Goal: Task Accomplishment & Management: Use online tool/utility

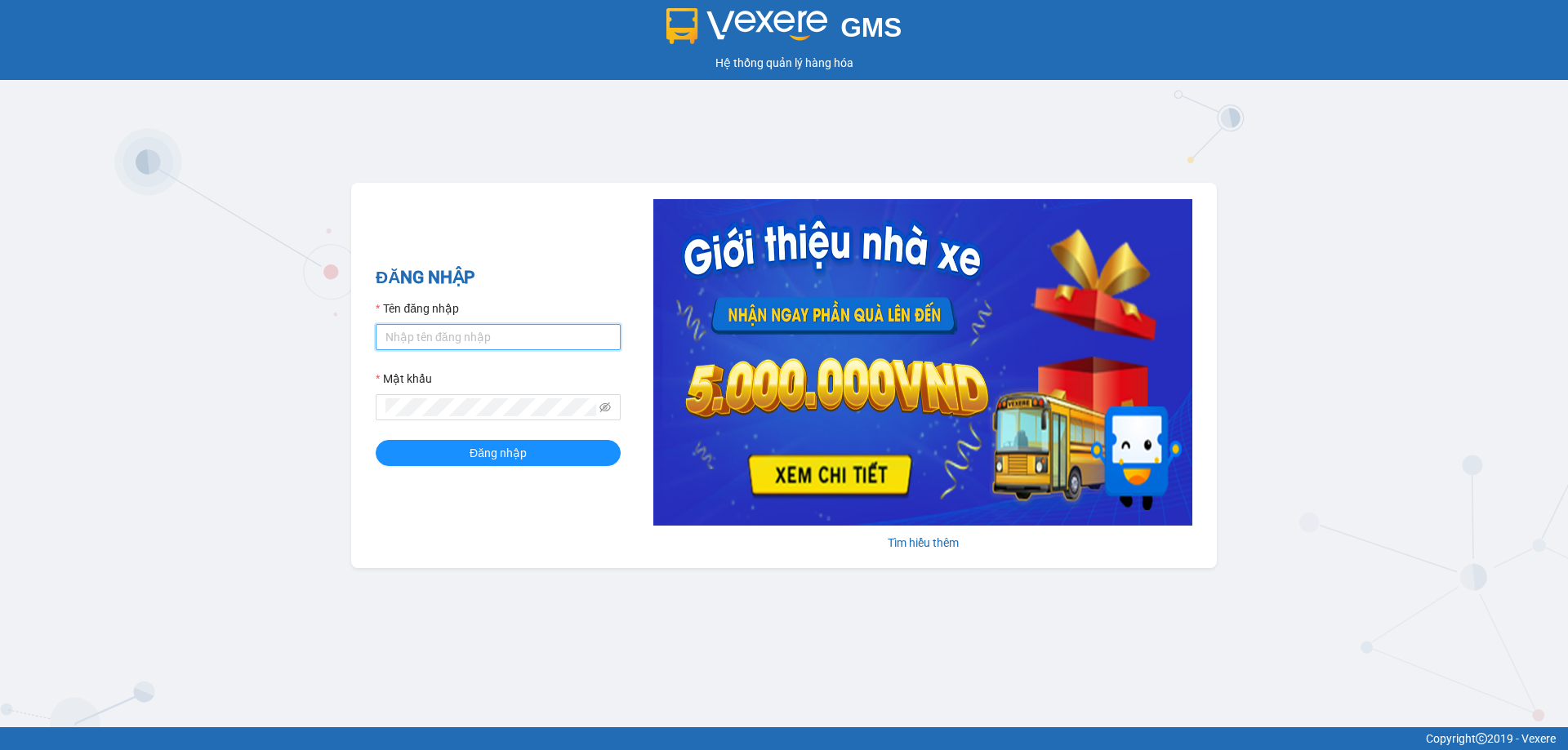
click at [538, 337] on input "Tên đăng nhập" at bounding box center [498, 336] width 245 height 26
type input "phandinhhuy.apq"
click at [376, 440] on button "Đăng nhập" at bounding box center [498, 453] width 245 height 26
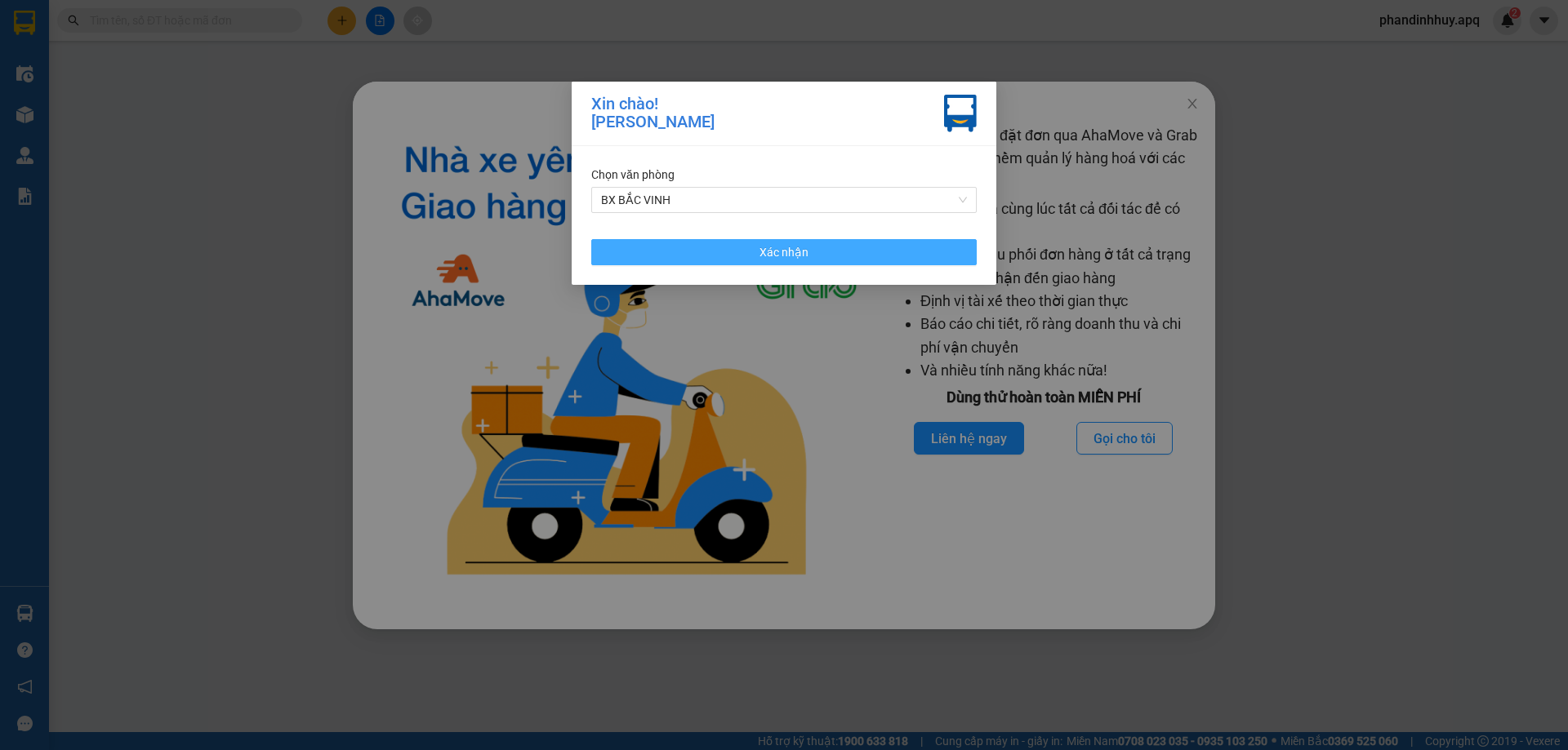
click at [828, 247] on button "Xác nhận" at bounding box center [784, 251] width 385 height 26
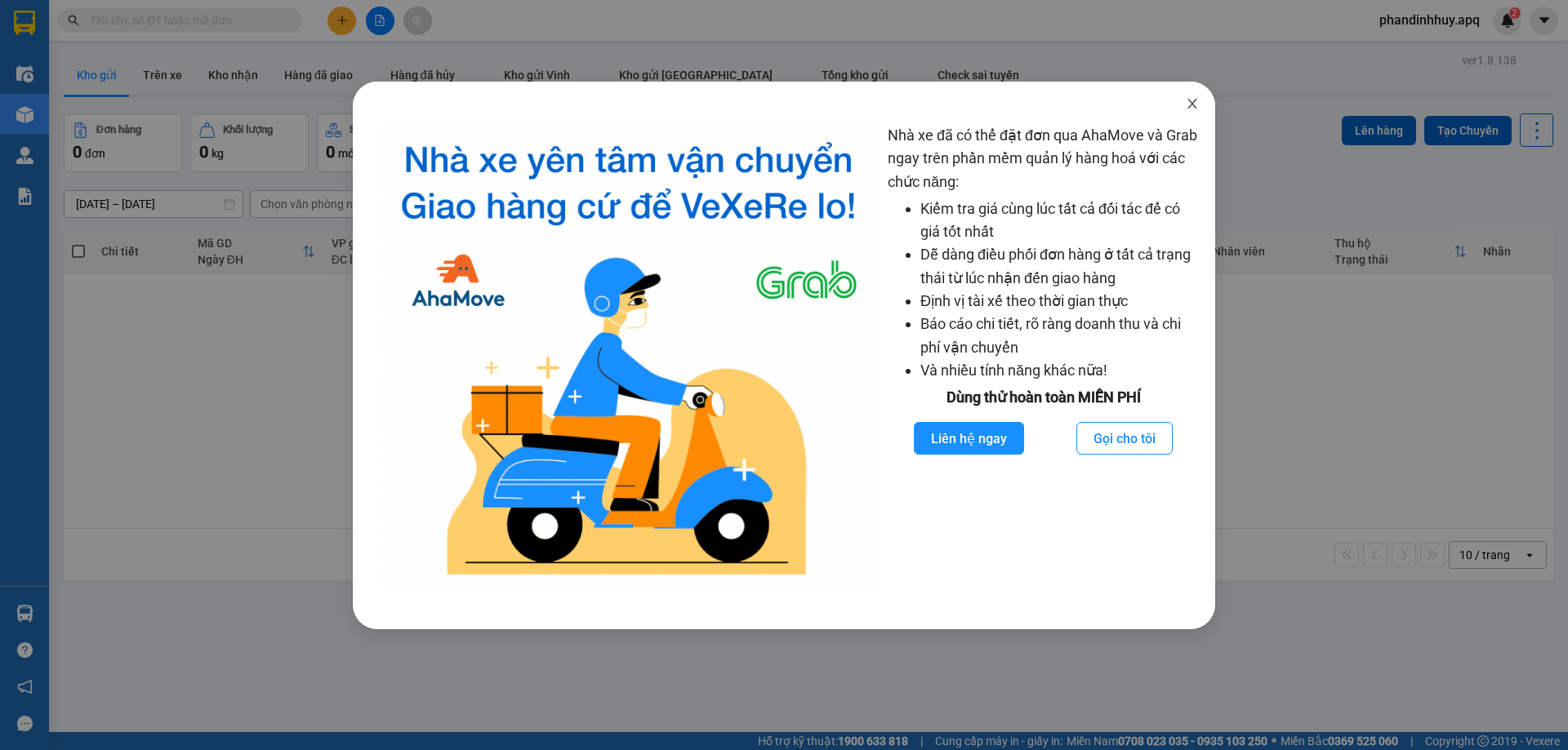
click at [1193, 103] on icon "close" at bounding box center [1192, 103] width 9 height 10
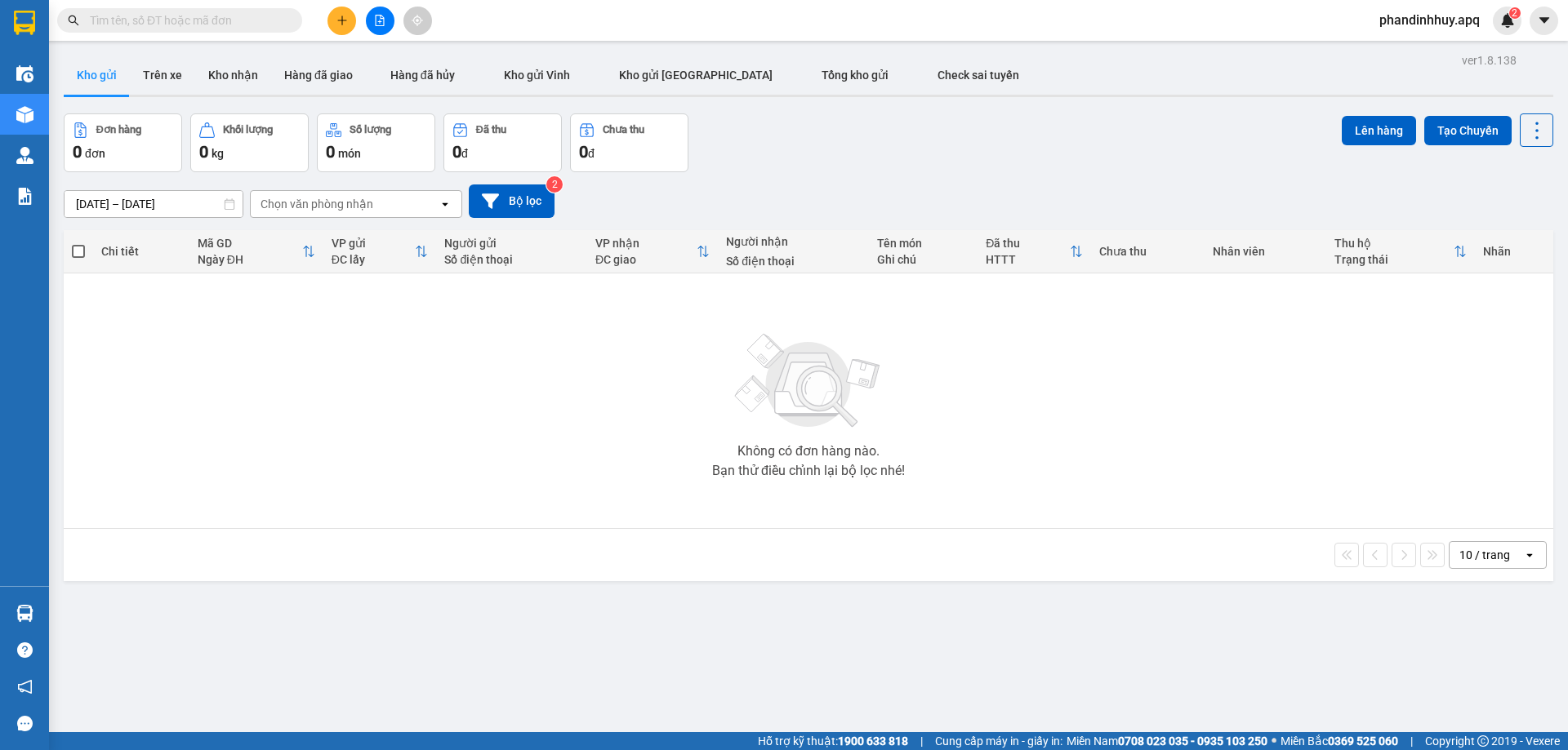
click at [209, 21] on input "text" at bounding box center [186, 20] width 193 height 18
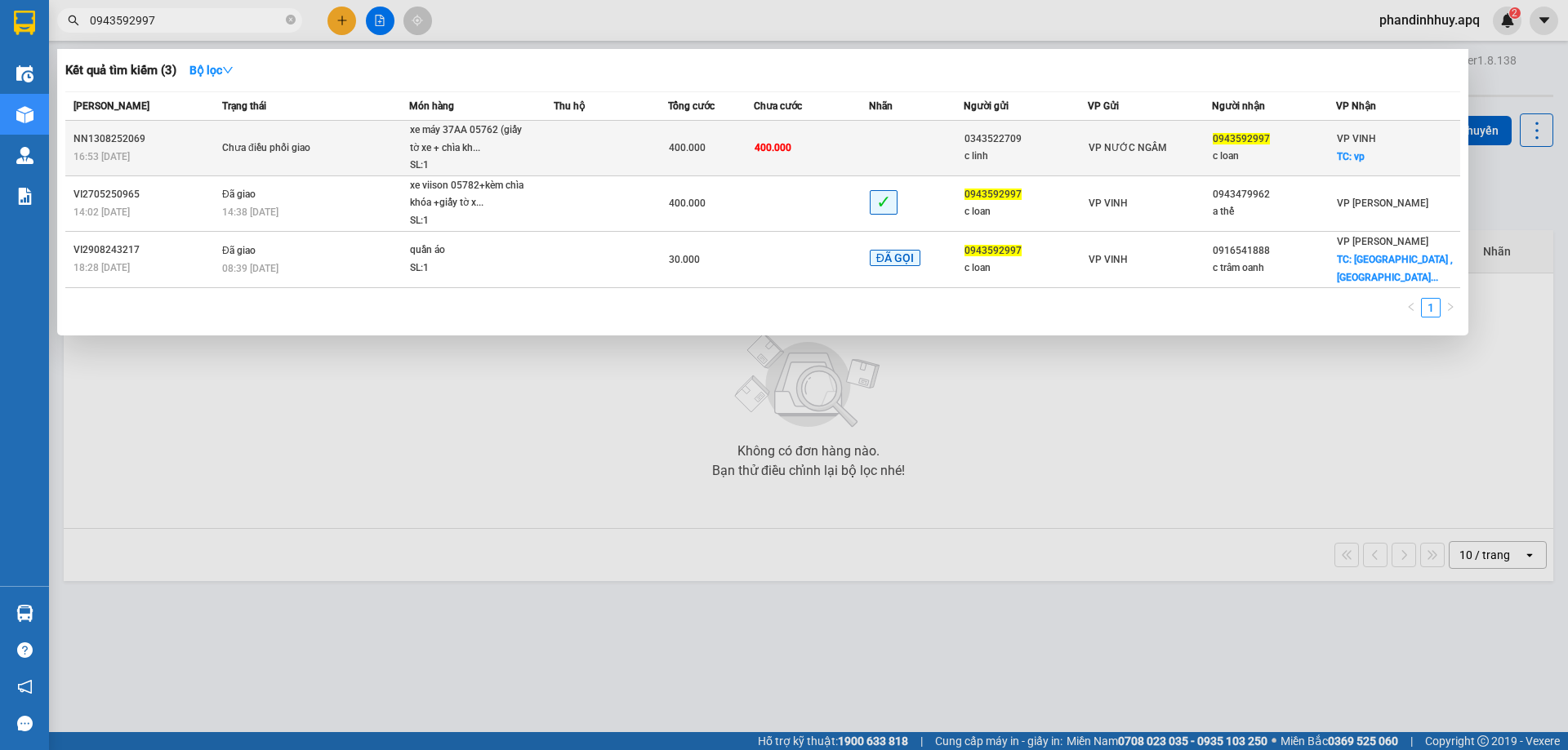
type input "0943592997"
click at [568, 139] on td at bounding box center [611, 148] width 115 height 56
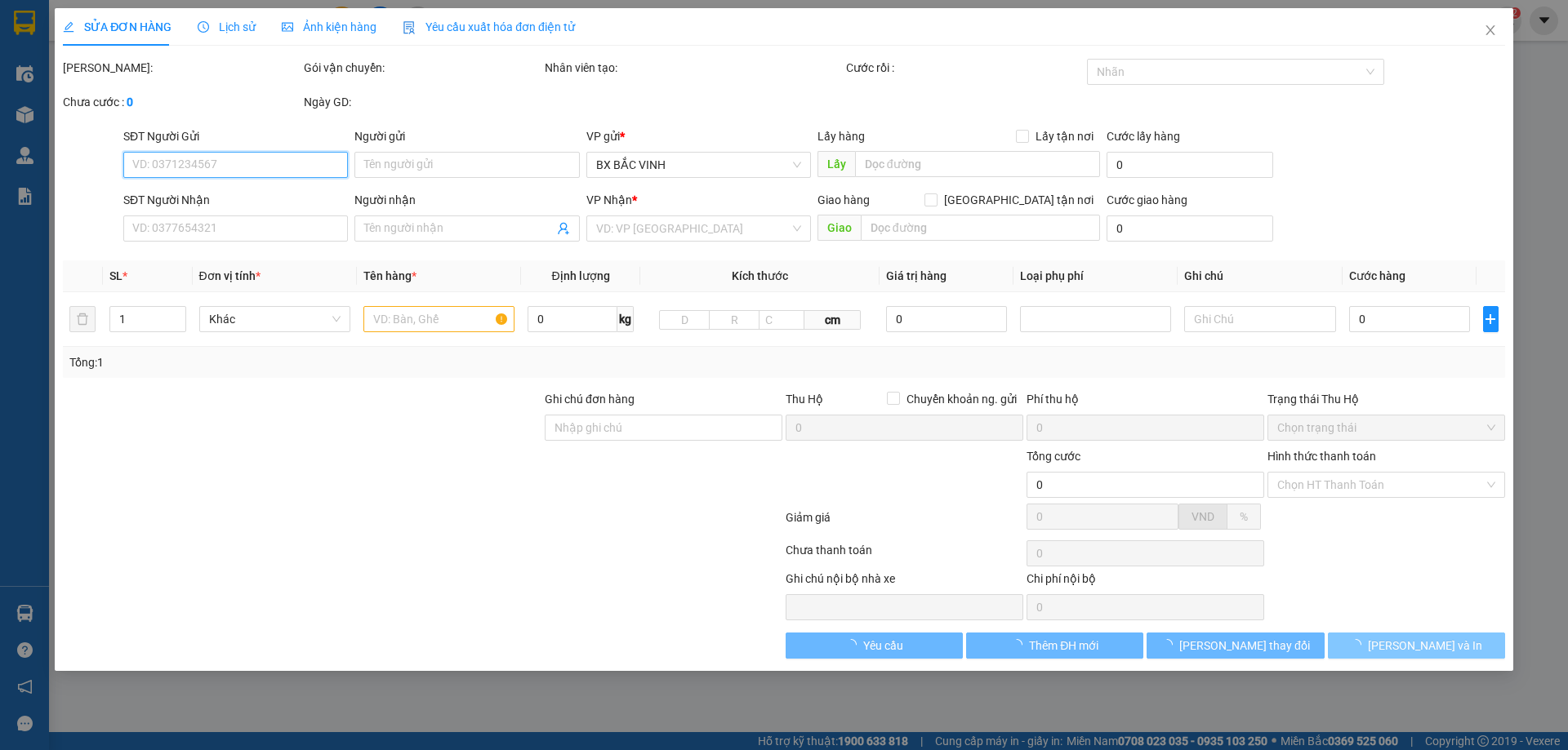
type input "0343522709"
type input "c linh"
type input "0943592997"
type input "c loan"
checkbox input "true"
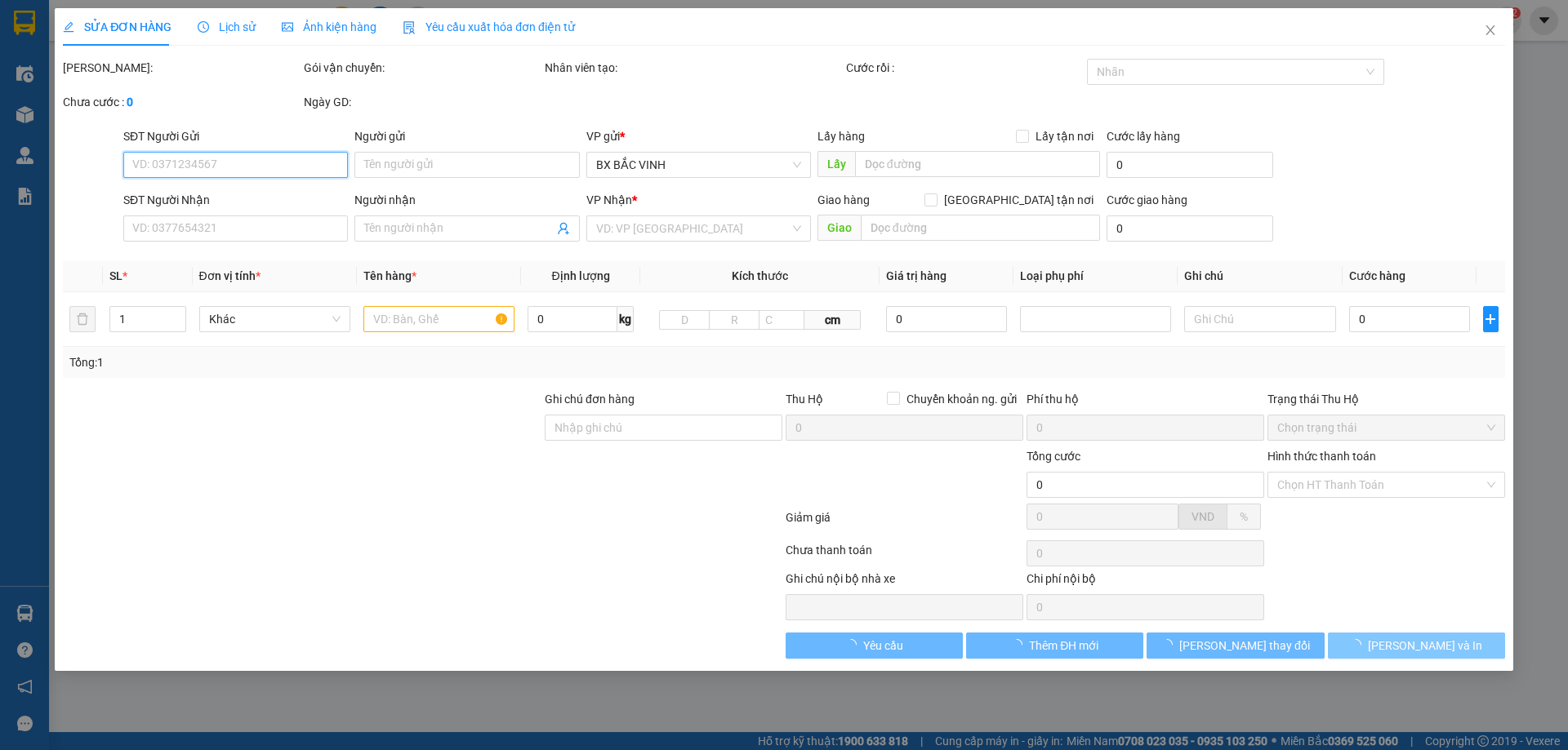
type input "vp"
type input "400.000"
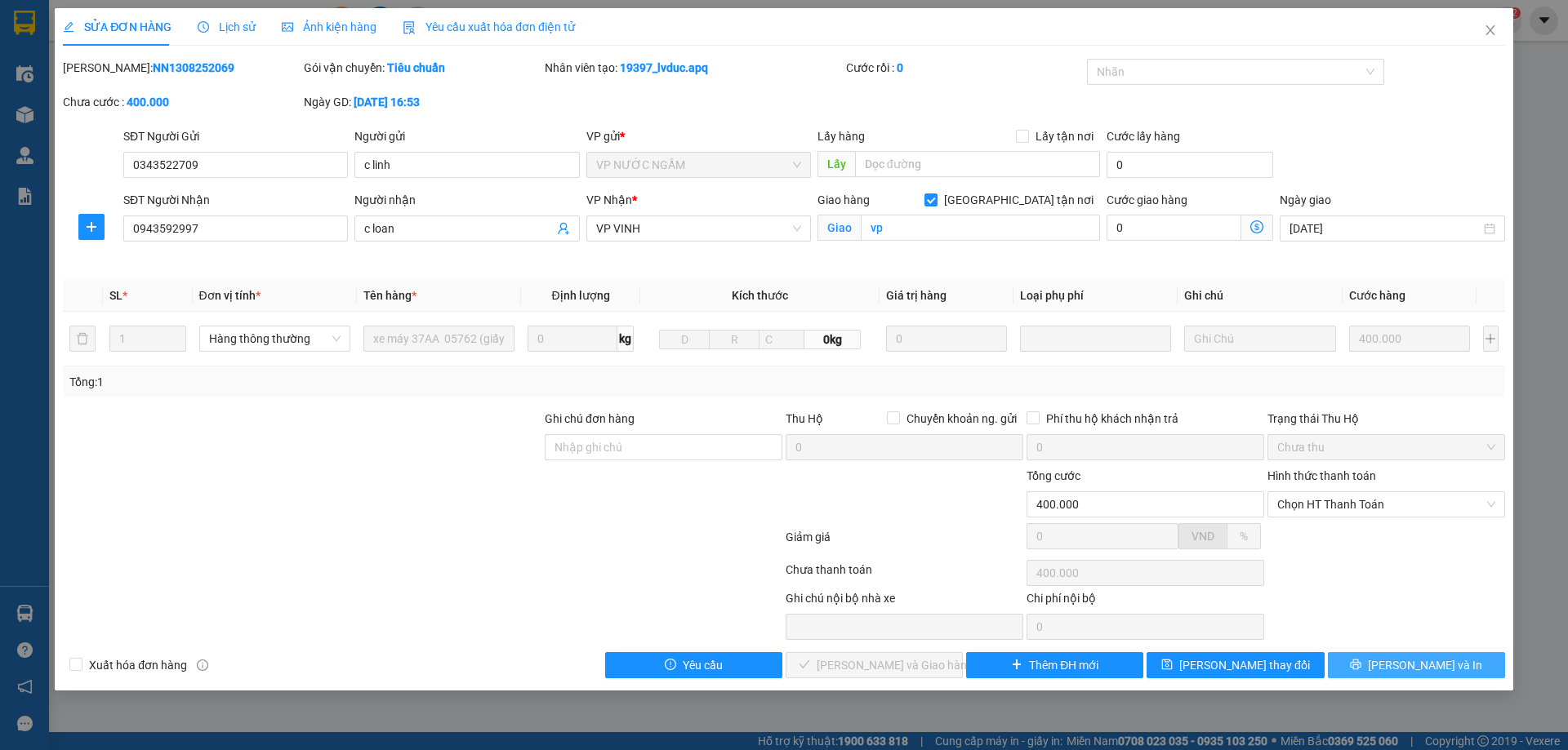
click at [1430, 659] on span "[PERSON_NAME] và In" at bounding box center [1424, 665] width 115 height 18
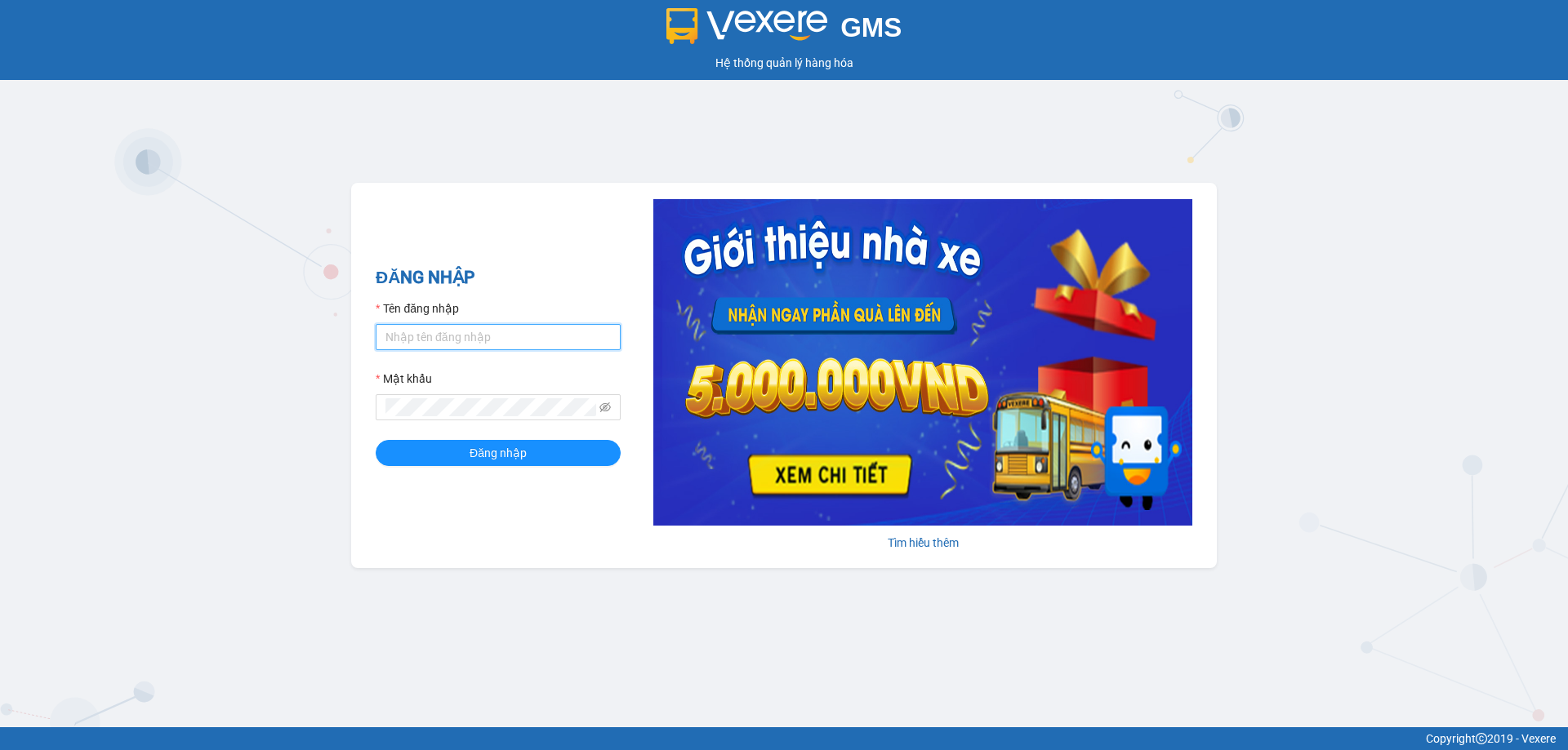
click at [446, 337] on input "Tên đăng nhập" at bounding box center [498, 336] width 245 height 26
type input "phandinhhuy.apq"
click at [376, 440] on button "Đăng nhập" at bounding box center [498, 453] width 245 height 26
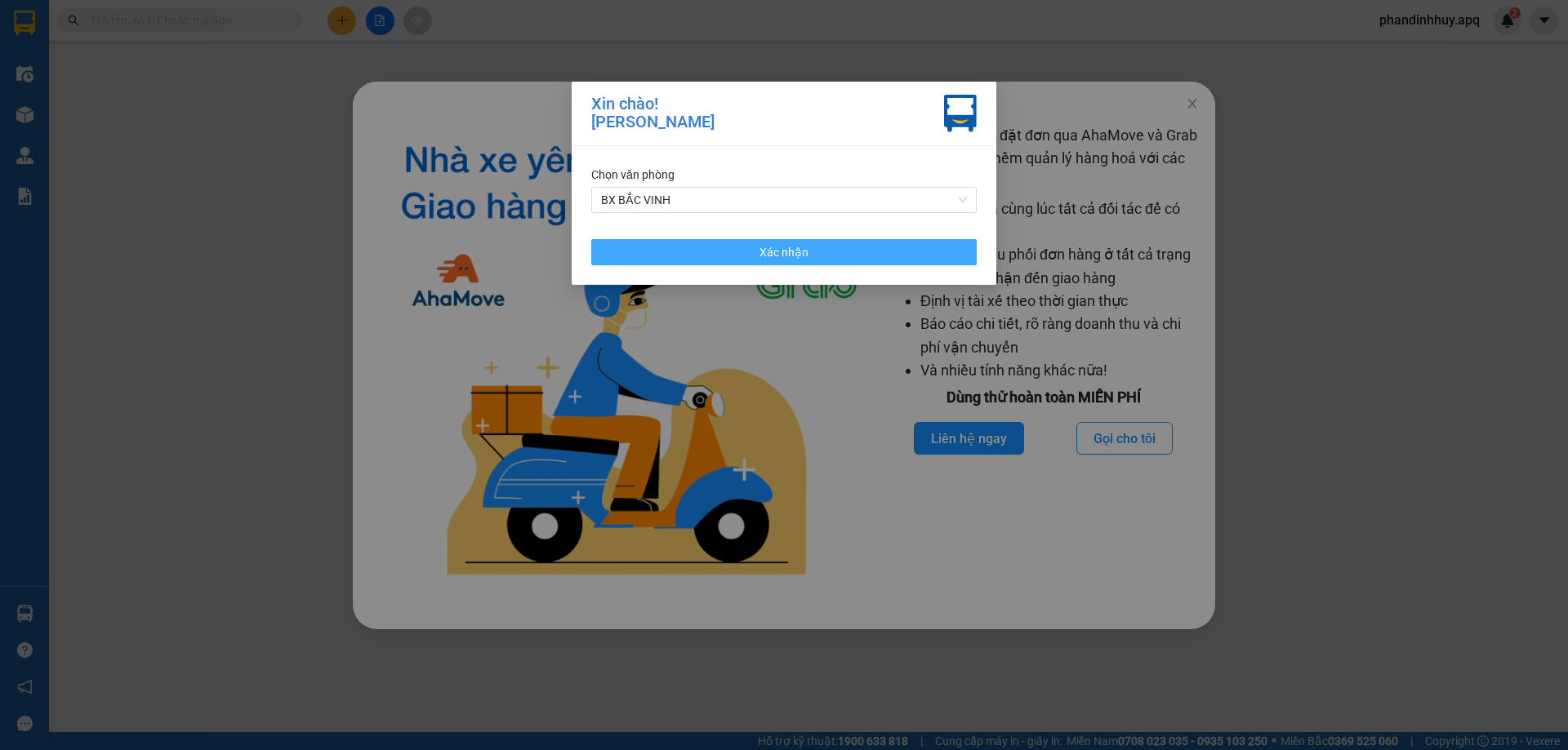
click at [859, 253] on button "Xác nhận" at bounding box center [784, 251] width 385 height 26
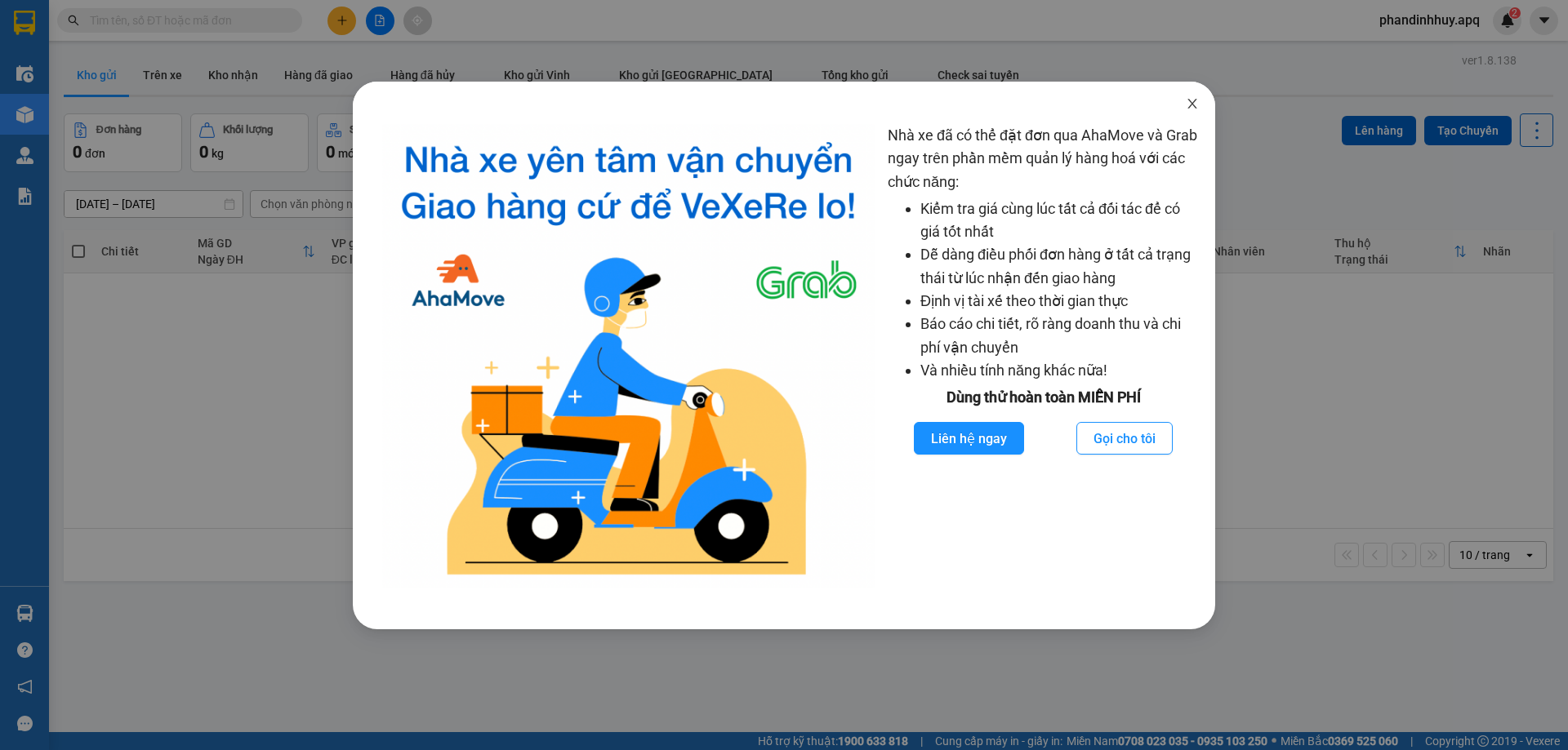
click at [1193, 102] on icon "close" at bounding box center [1192, 103] width 9 height 10
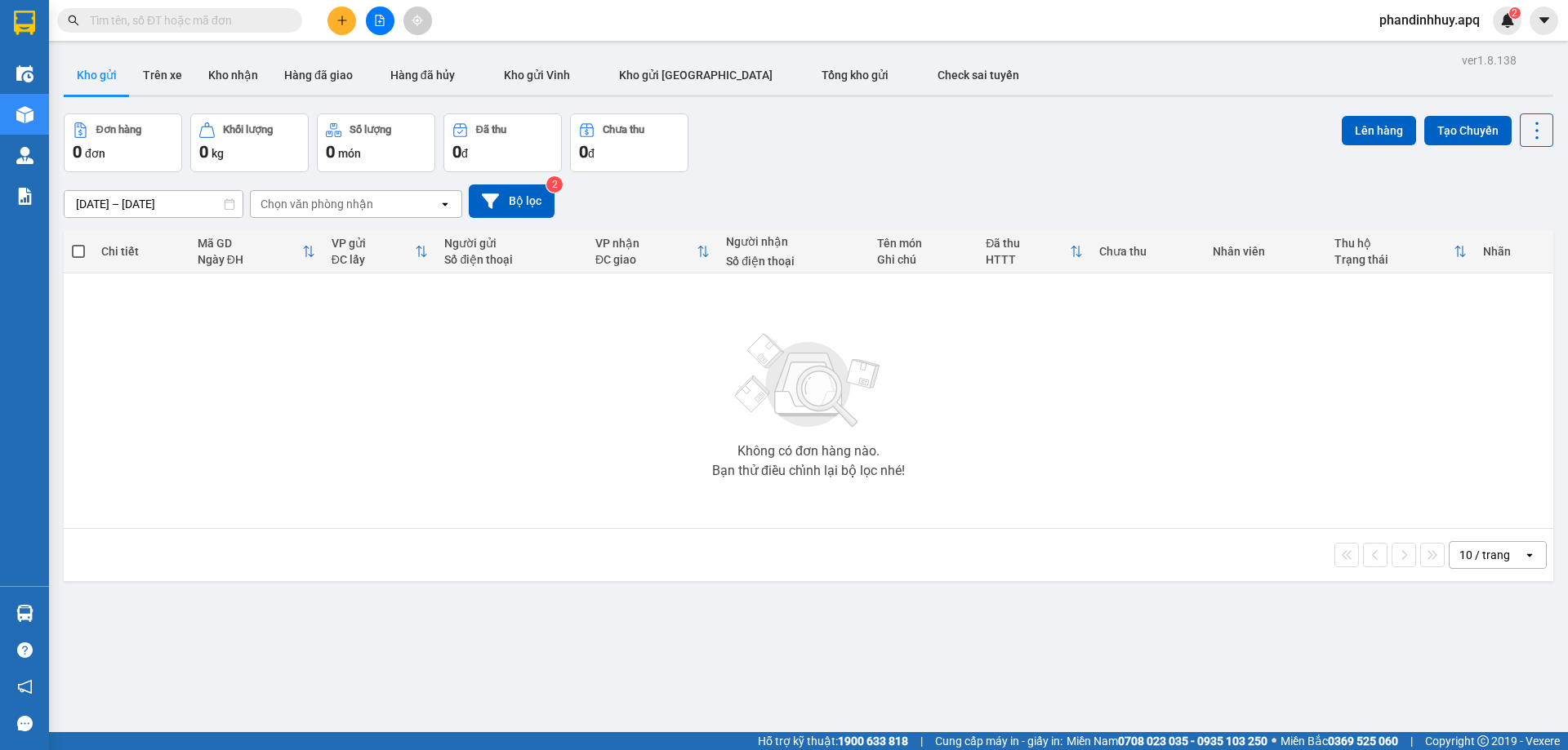
click at [226, 18] on input "text" at bounding box center [186, 20] width 193 height 18
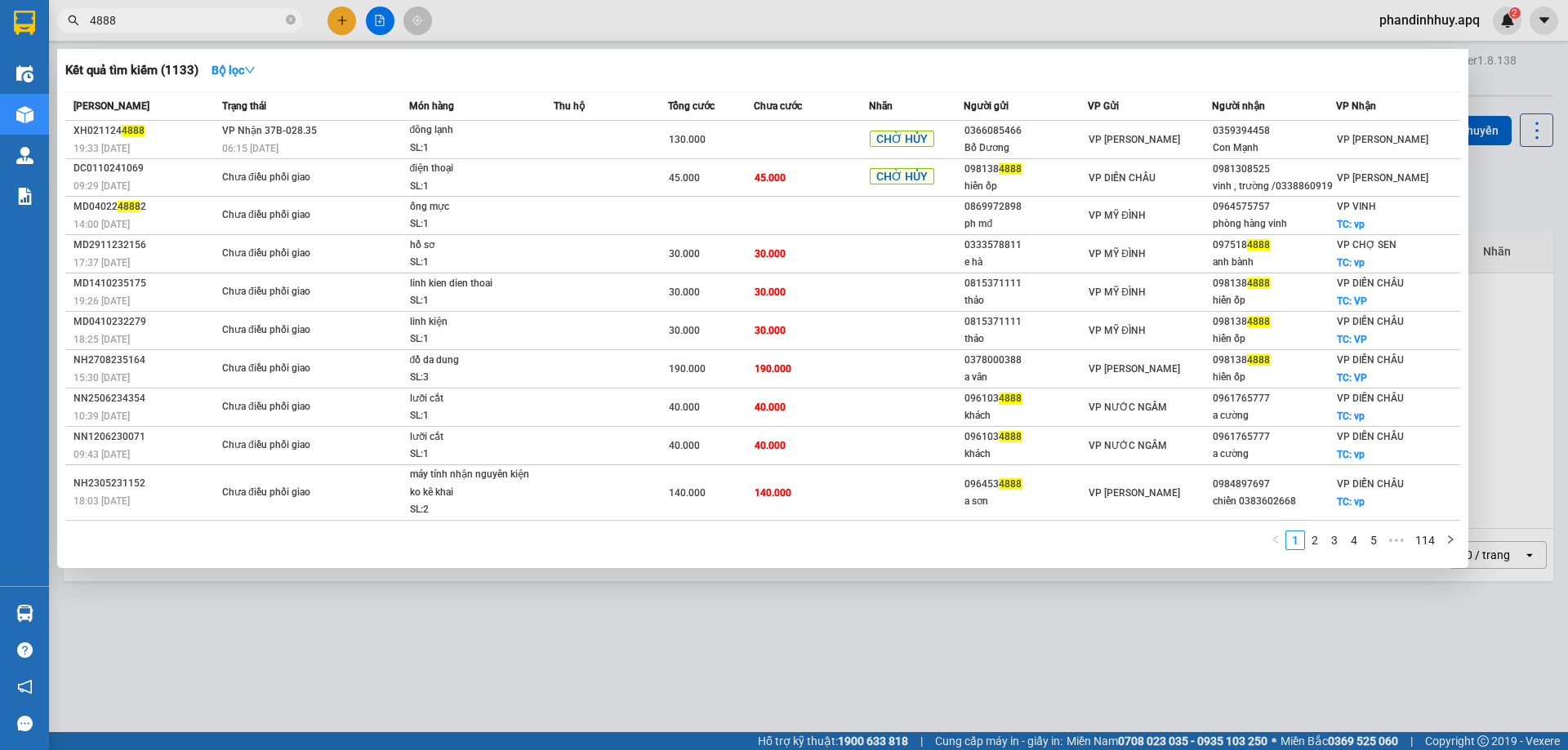
click at [87, 19] on span "4888" at bounding box center [179, 20] width 245 height 25
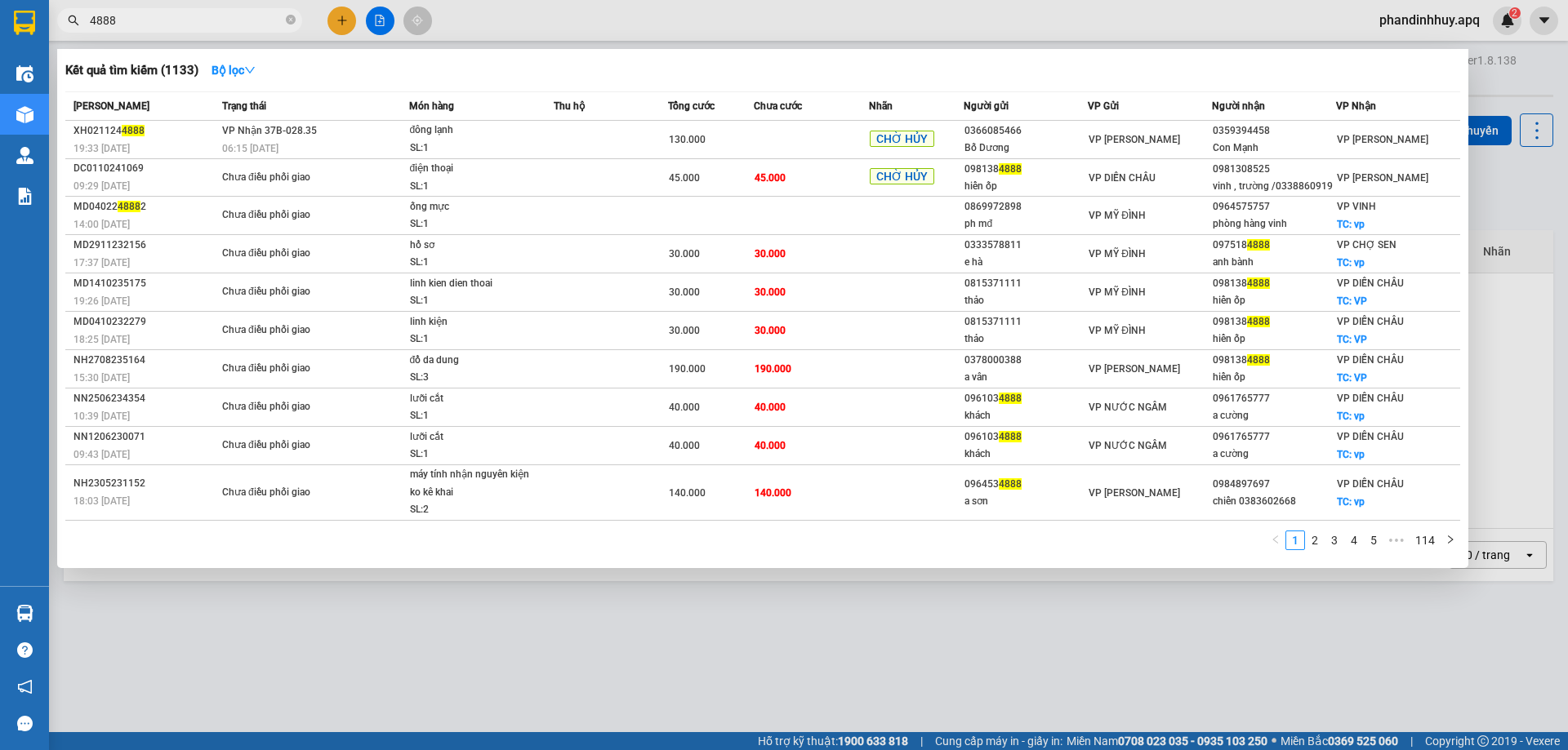
click at [87, 19] on span "4888" at bounding box center [179, 20] width 245 height 25
click at [89, 20] on span "4888" at bounding box center [179, 20] width 245 height 25
click at [91, 19] on input "4888" at bounding box center [186, 20] width 193 height 18
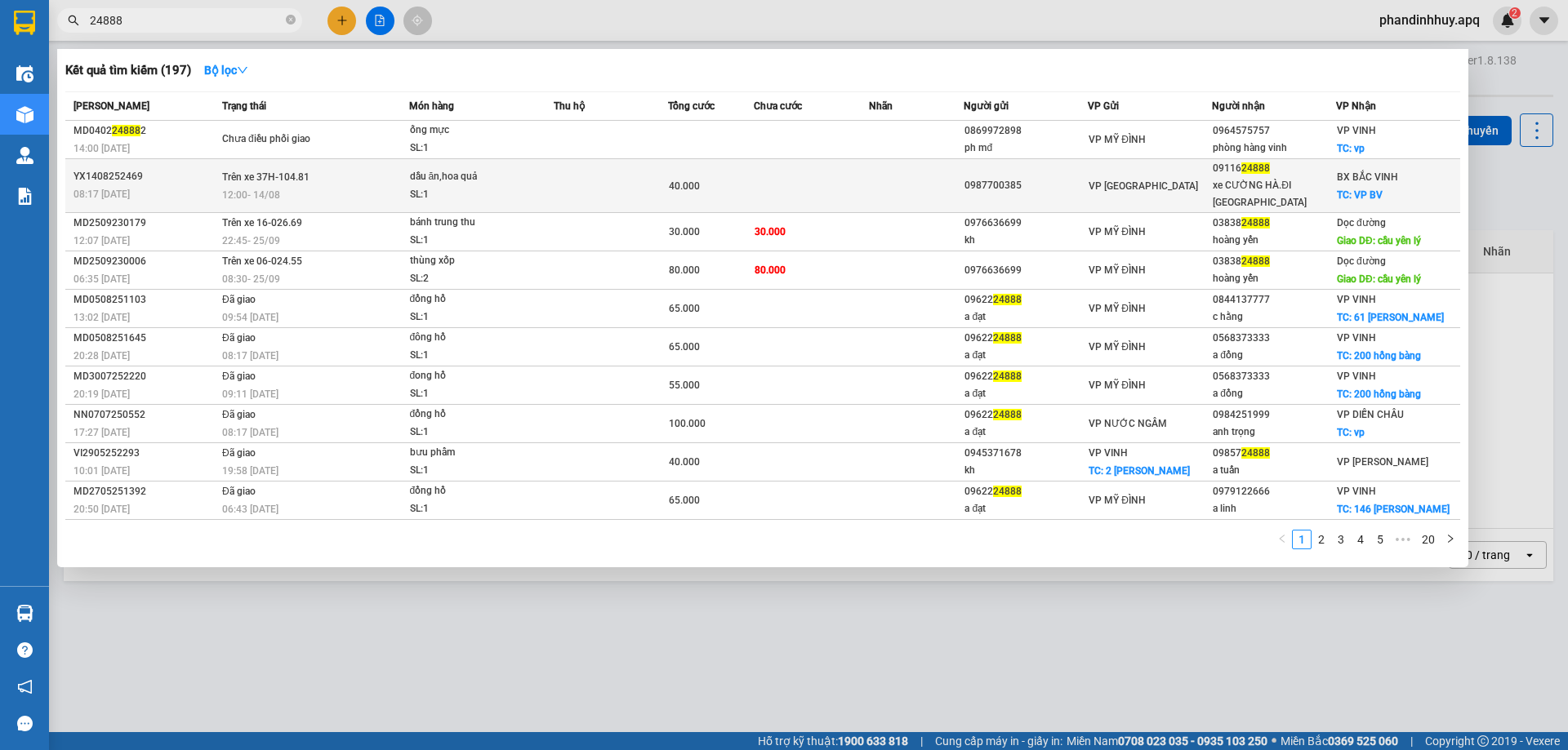
type input "24888"
click at [723, 186] on div "40.000" at bounding box center [710, 186] width 84 height 18
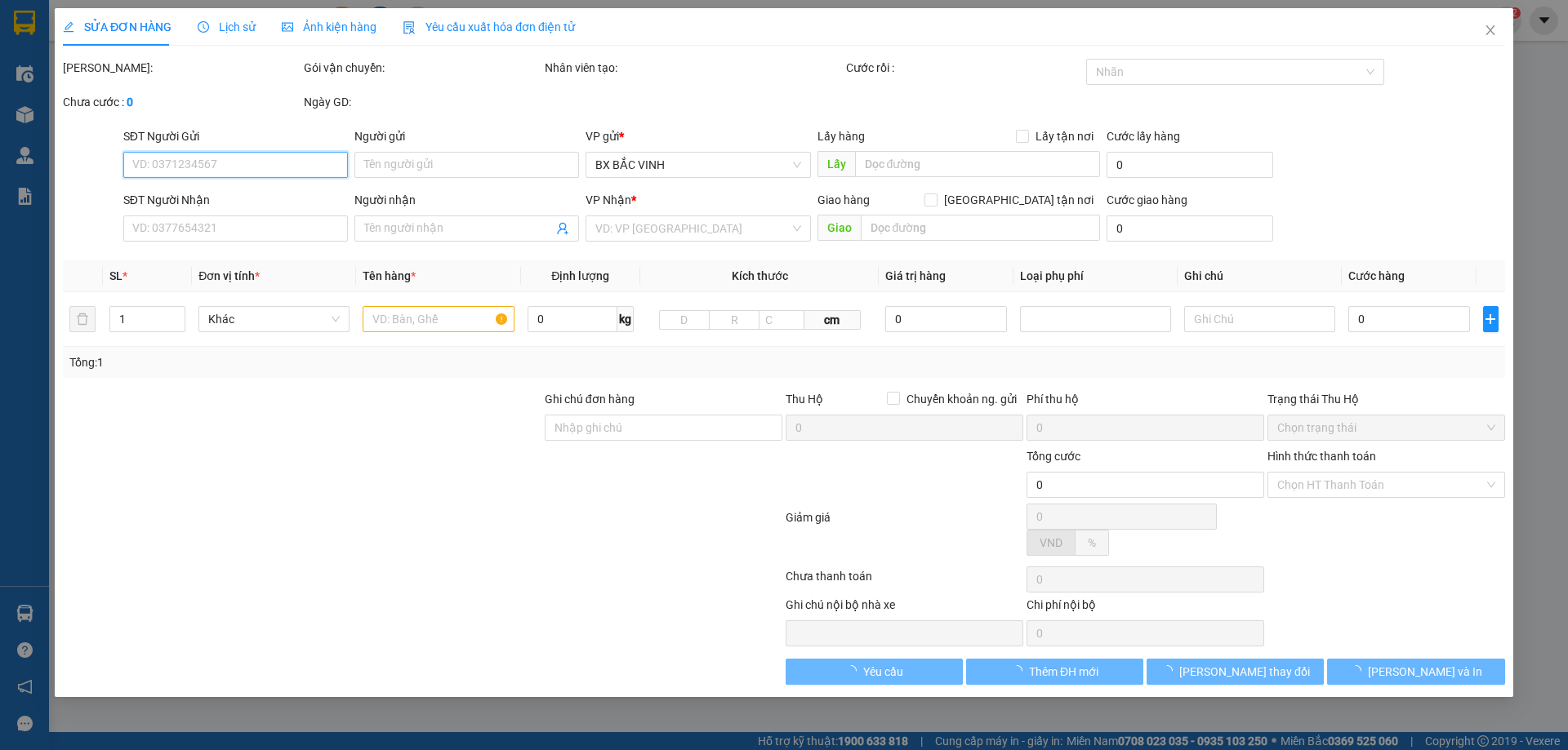
type input "0987700385"
type input "0911624888"
type input "xe CƯỜNG HÀ.ĐI HÀ GIANG"
checkbox input "true"
type input "VP BV"
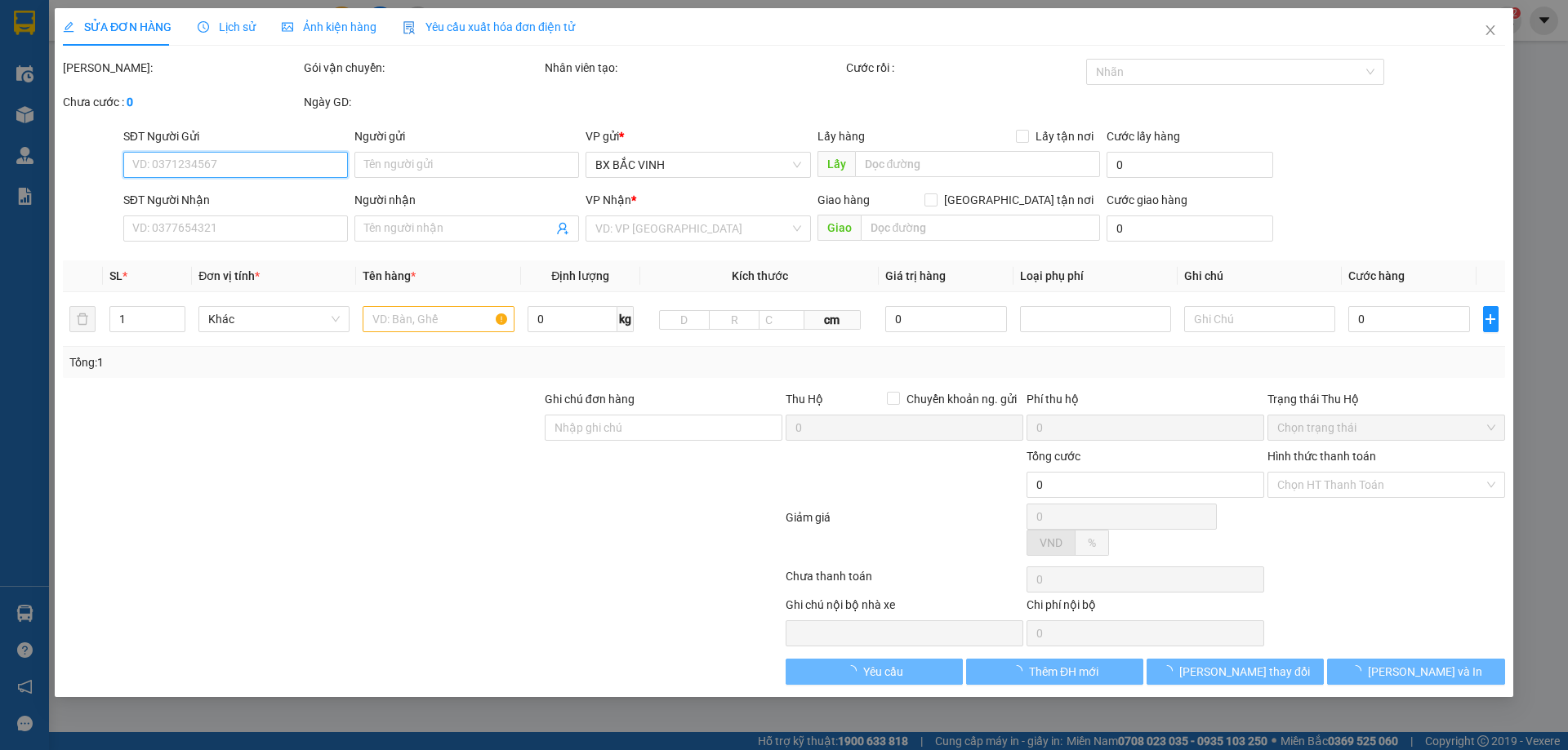
type input "40.000"
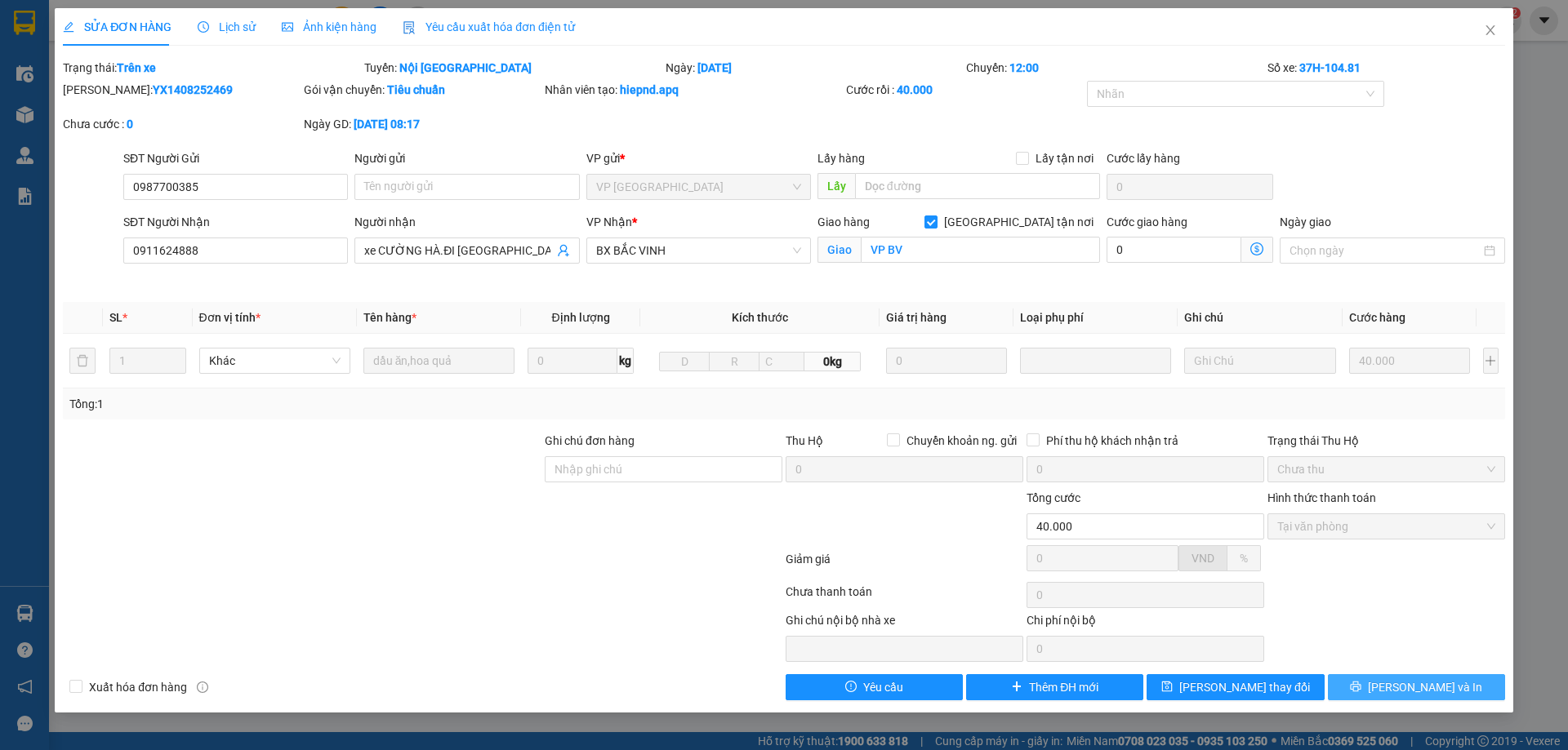
click at [1430, 683] on span "[PERSON_NAME] và In" at bounding box center [1424, 687] width 115 height 18
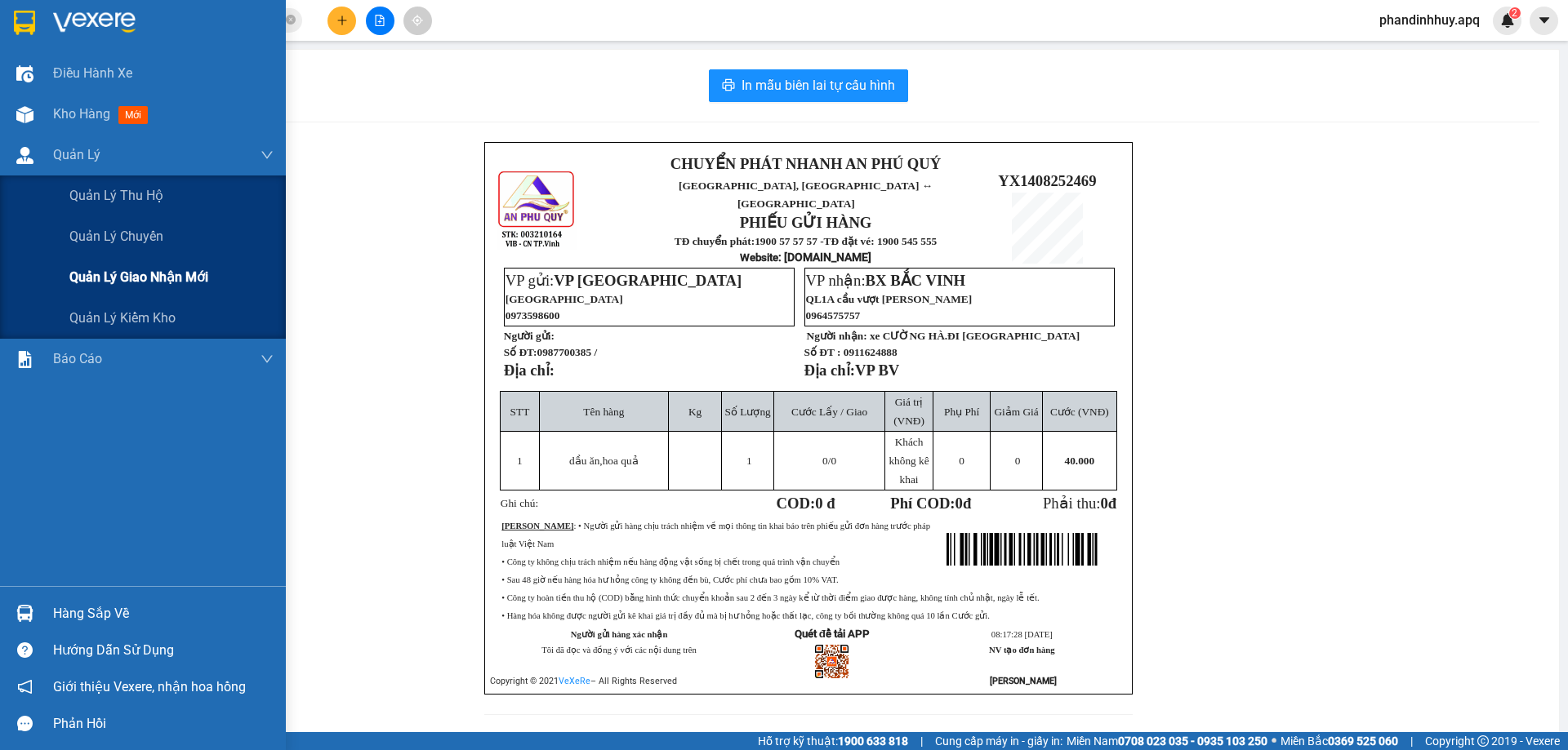
click at [146, 280] on span "Quản lý giao nhận mới" at bounding box center [139, 277] width 139 height 20
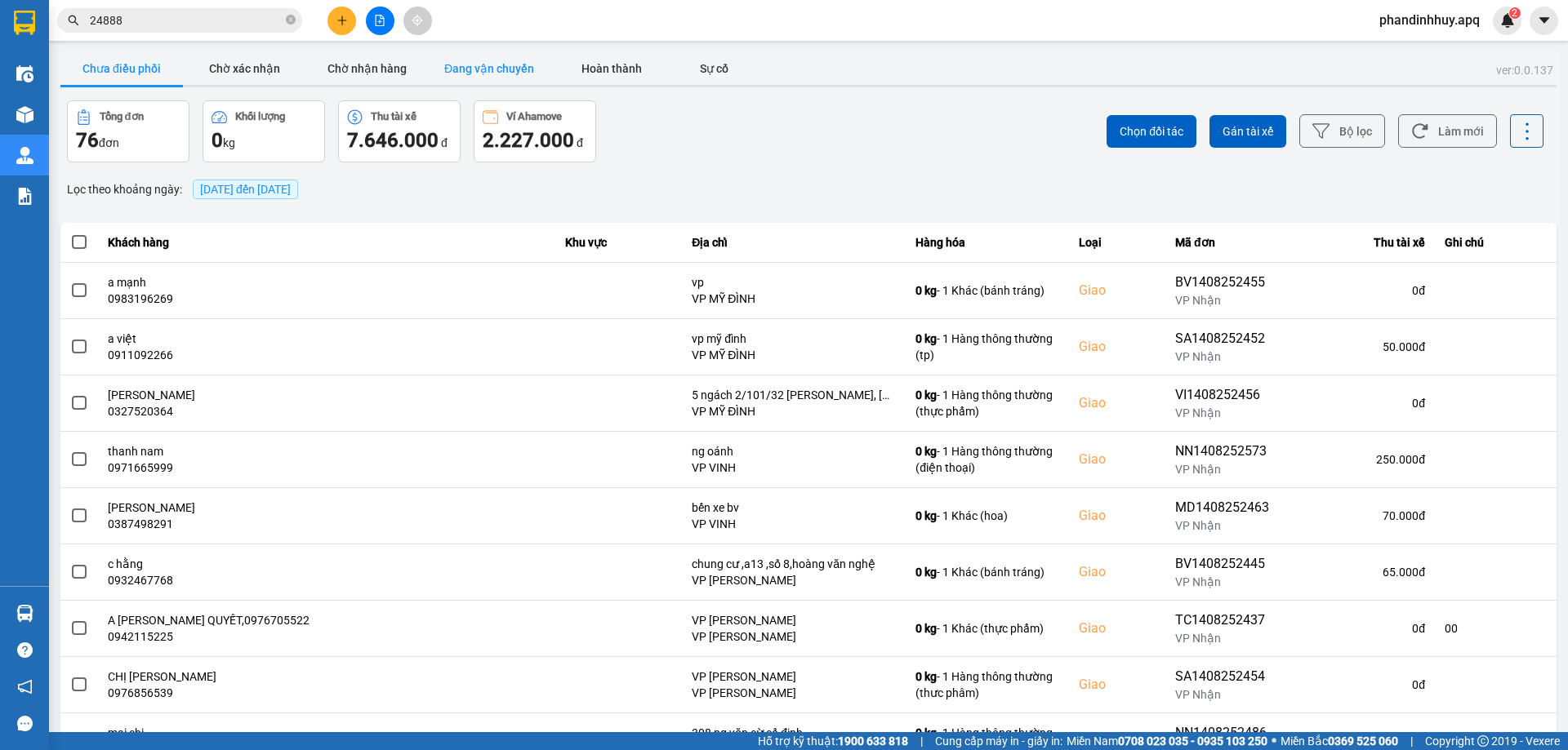
click at [493, 63] on button "Đang vận chuyển" at bounding box center [489, 68] width 123 height 33
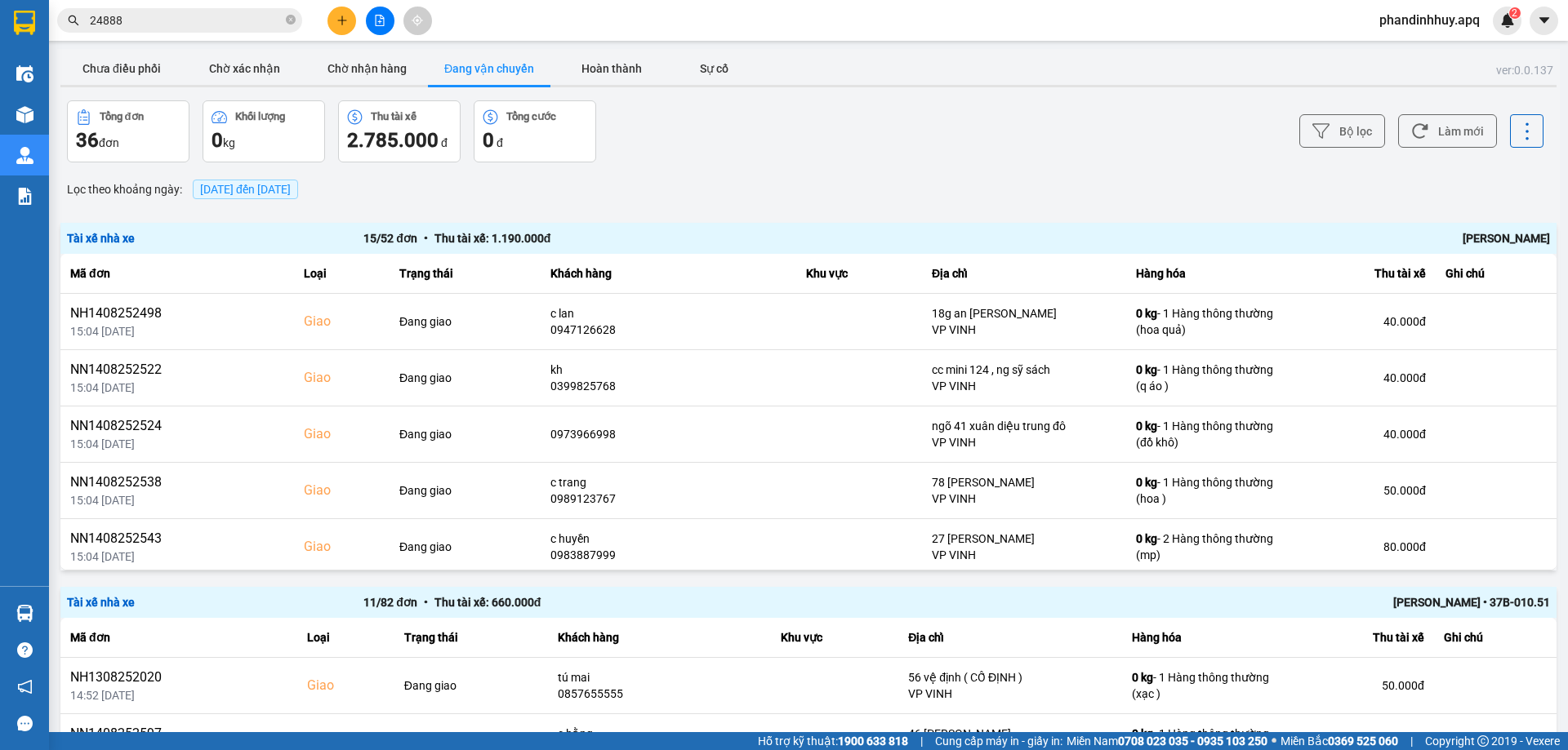
click at [1194, 241] on div "Chu Đình Tuấn" at bounding box center [1254, 238] width 593 height 18
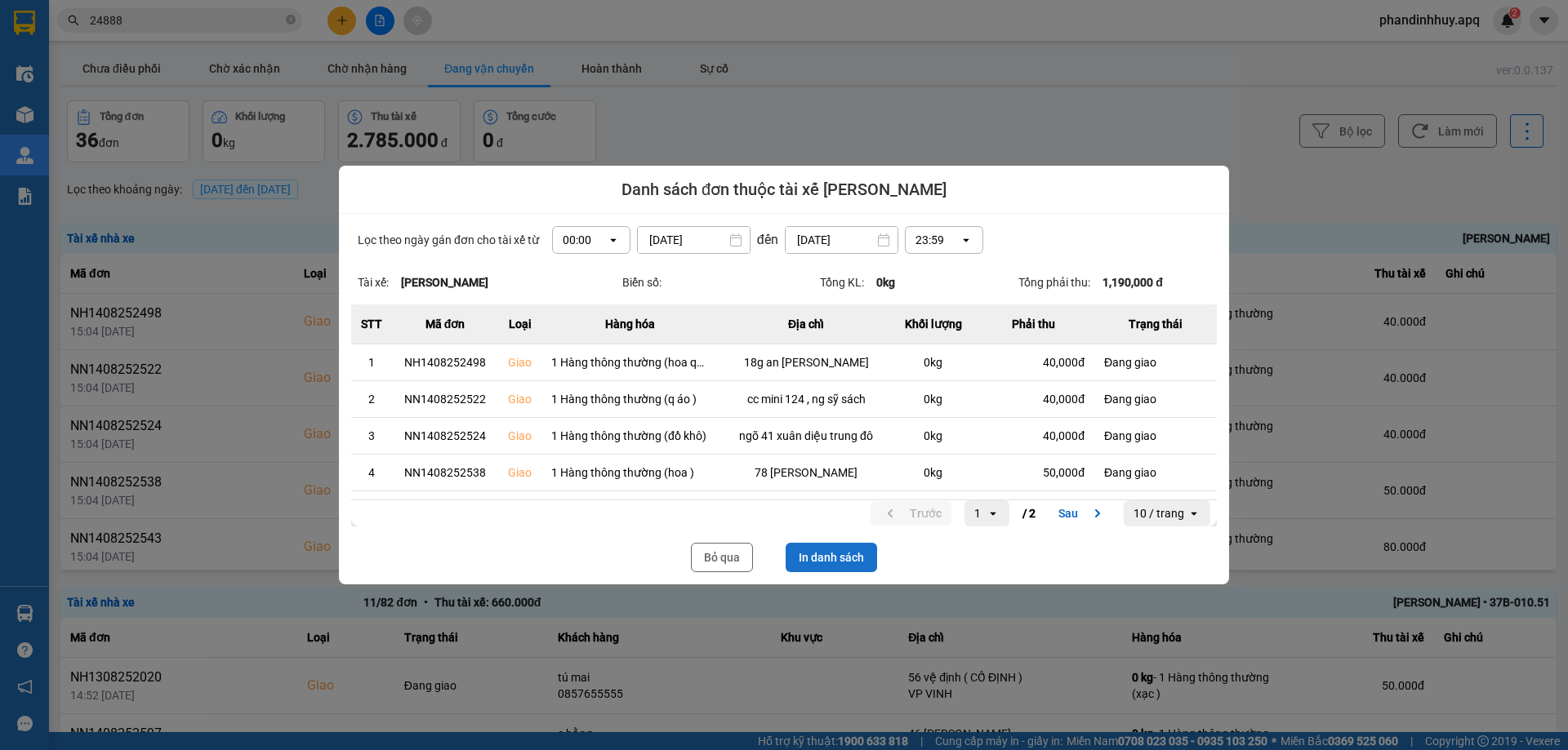
click at [855, 552] on button "In danh sách" at bounding box center [831, 557] width 91 height 29
click at [826, 564] on button "In danh sách" at bounding box center [831, 557] width 91 height 29
drag, startPoint x: 720, startPoint y: 558, endPoint x: 1223, endPoint y: 637, distance: 509.2
click at [719, 558] on button "Bỏ qua" at bounding box center [722, 557] width 62 height 29
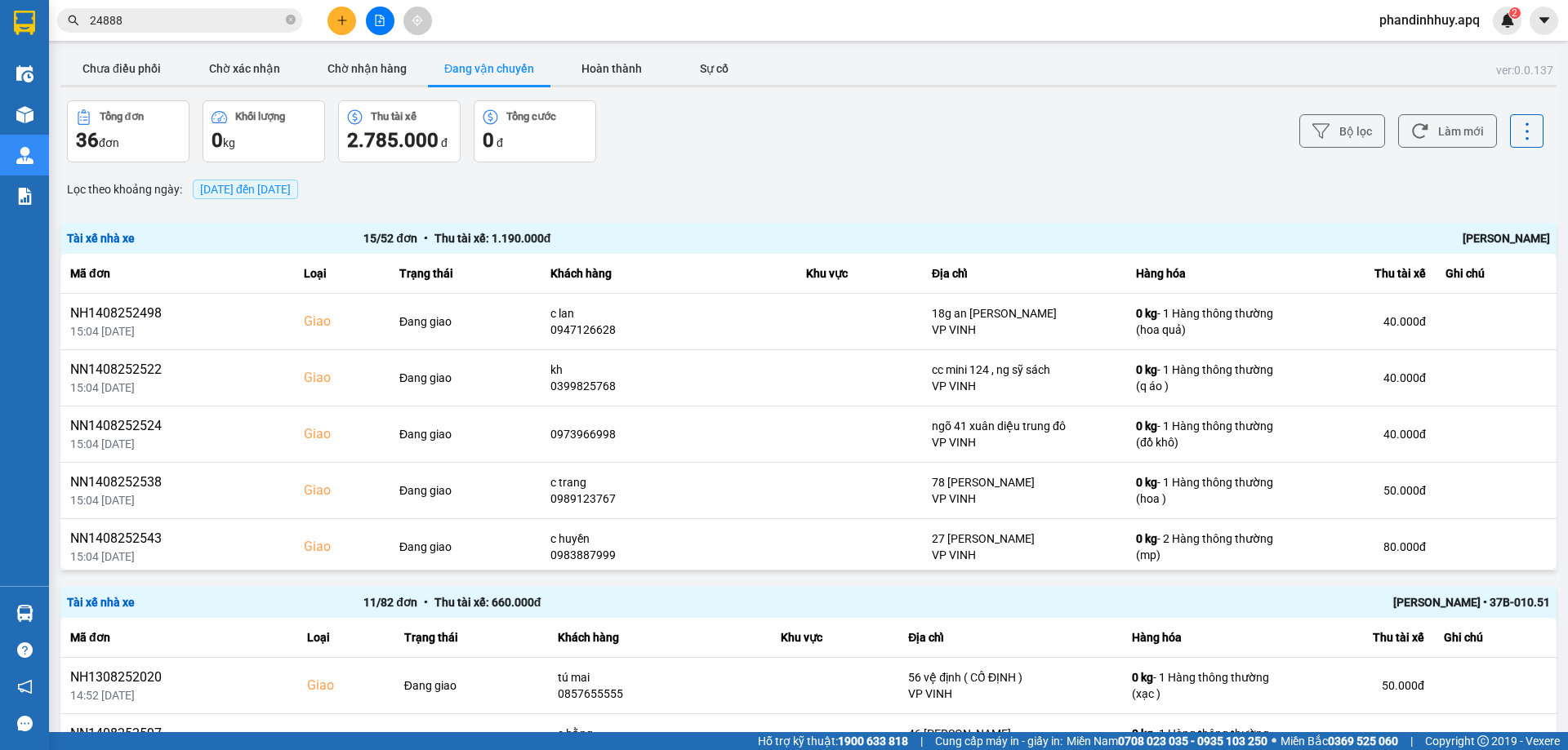
click at [1266, 602] on div "Trương Tuấn Dũng • 37B-010.51" at bounding box center [1254, 603] width 593 height 18
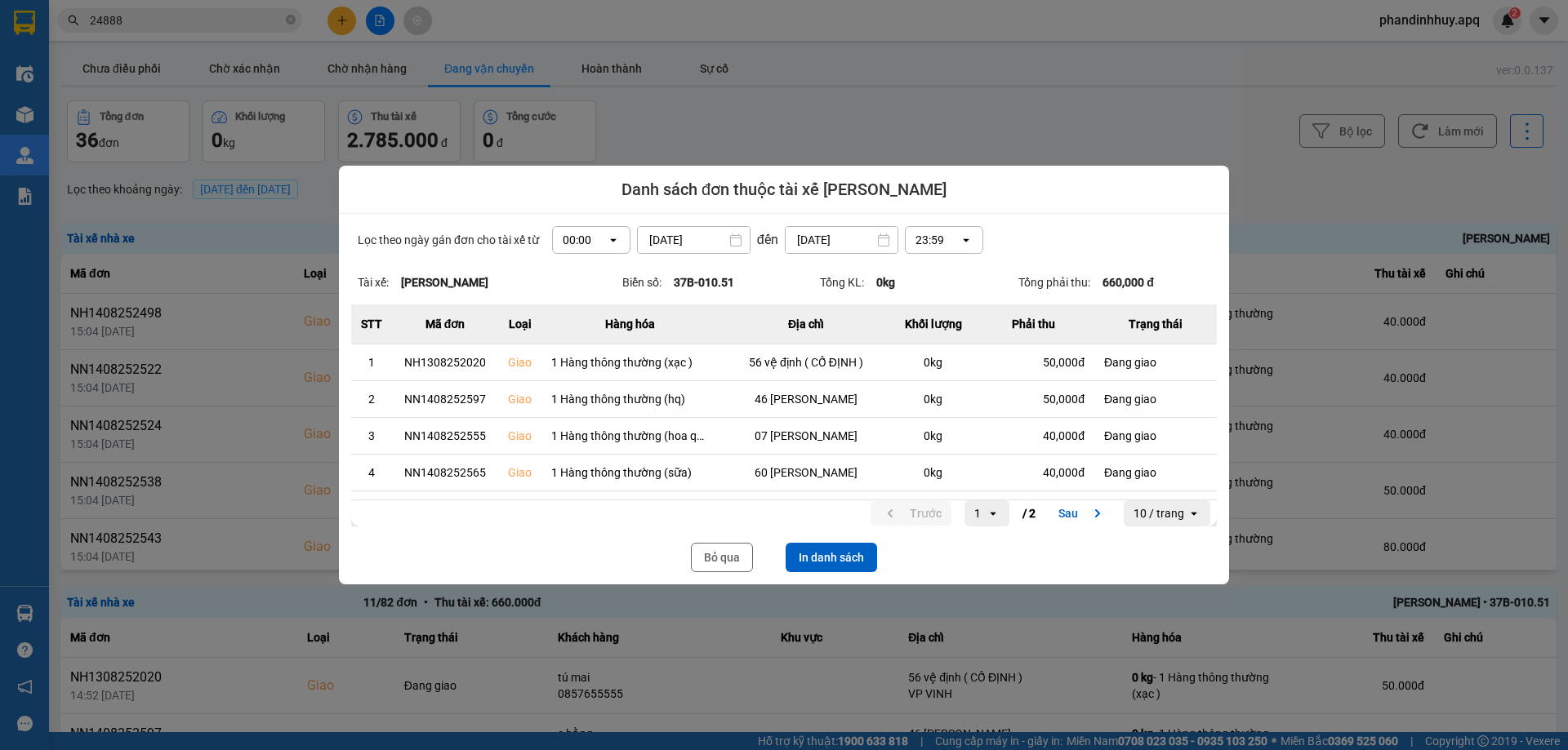
click at [845, 552] on button "In danh sách" at bounding box center [831, 557] width 91 height 29
click at [737, 549] on button "Bỏ qua" at bounding box center [722, 557] width 62 height 29
